Goal: Task Accomplishment & Management: Check status

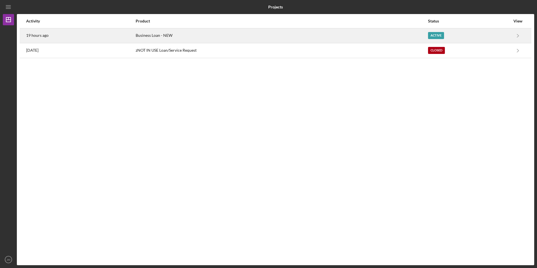
click at [40, 37] on time "19 hours ago" at bounding box center [37, 35] width 22 height 4
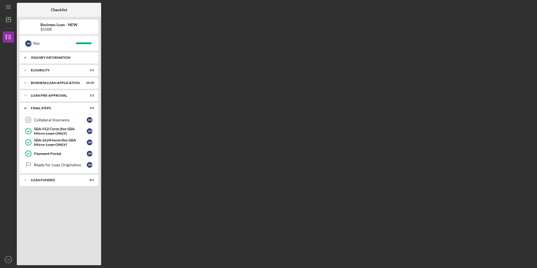
click at [68, 57] on div "INQUIRY INFORMATION" at bounding box center [61, 57] width 60 height 3
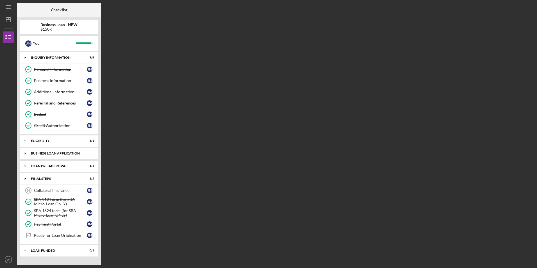
click at [93, 155] on div "BUSINESS LOAN APPLICATION" at bounding box center [62, 153] width 63 height 3
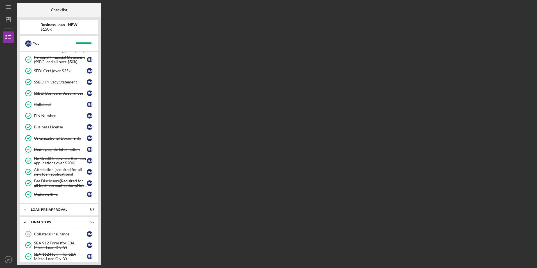
scroll to position [197, 0]
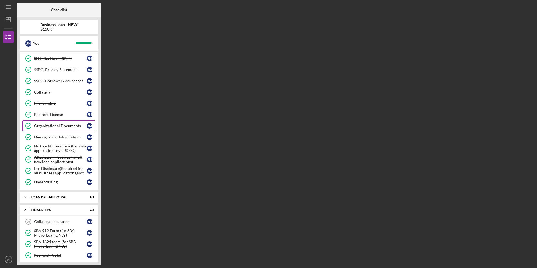
click at [72, 125] on div "Organizational Documents" at bounding box center [60, 126] width 53 height 4
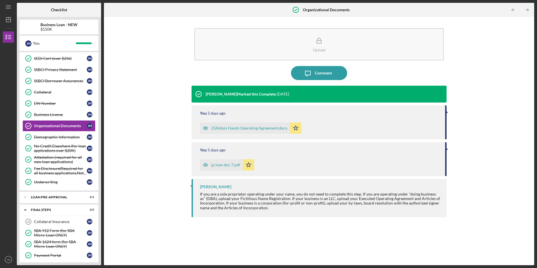
click at [243, 127] on div "25Abba's Hands Operating Agreement.docx" at bounding box center [249, 128] width 76 height 4
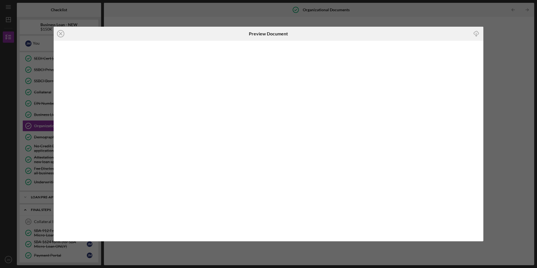
click at [475, 34] on icon "button" at bounding box center [476, 32] width 5 height 3
